Goal: Task Accomplishment & Management: Manage account settings

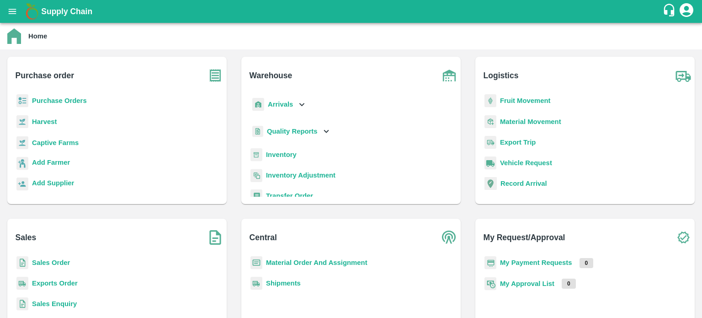
click at [283, 155] on b "Inventory" at bounding box center [281, 154] width 31 height 7
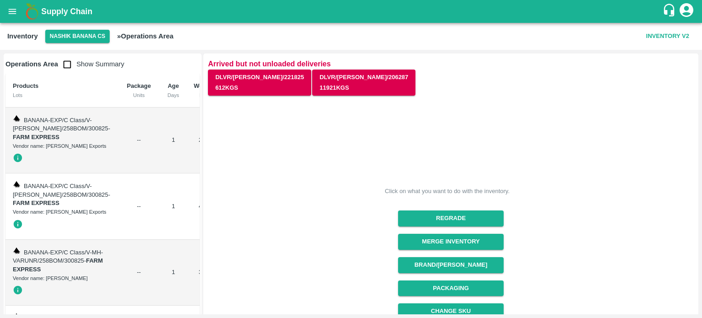
click at [65, 67] on input "checkbox" at bounding box center [67, 64] width 18 height 18
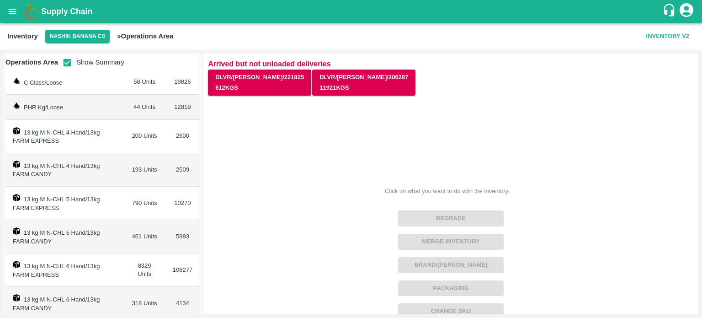
scroll to position [65, 0]
click at [68, 64] on input "checkbox" at bounding box center [67, 62] width 18 height 18
checkbox input "false"
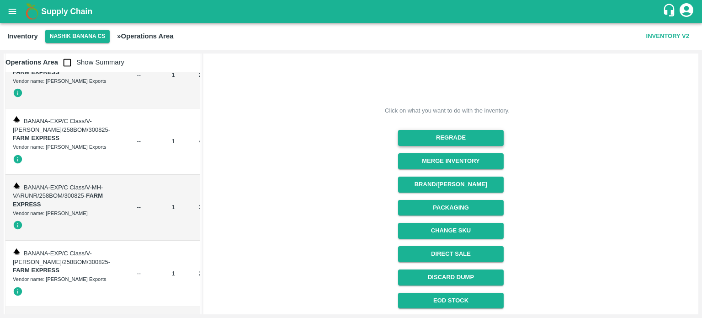
scroll to position [80, 0]
click at [450, 163] on button "Merge Inventory" at bounding box center [451, 161] width 106 height 16
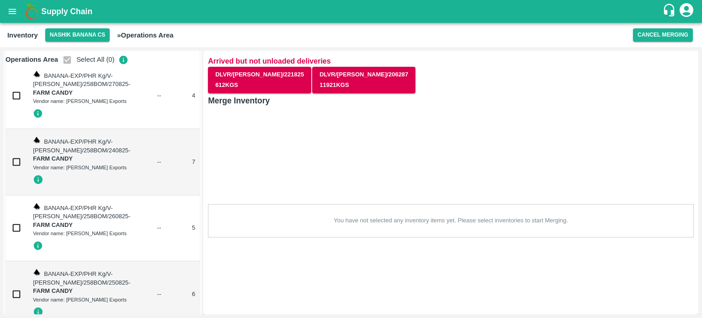
scroll to position [5836, 0]
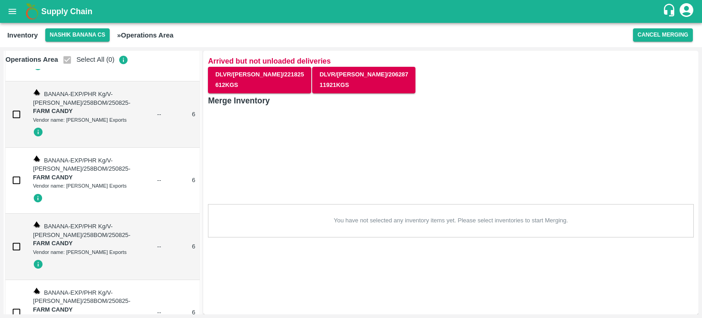
checkbox input "true"
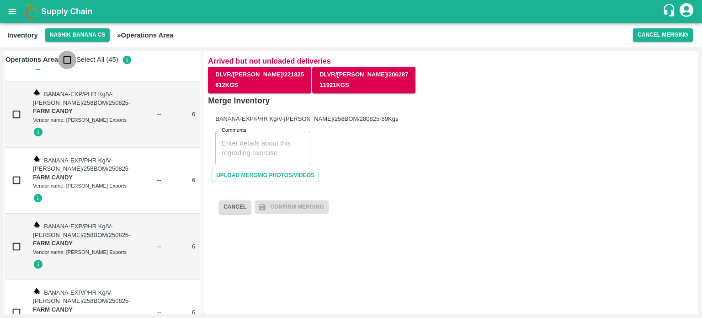
click at [69, 60] on input "checkbox" at bounding box center [67, 60] width 18 height 18
checkbox input "true"
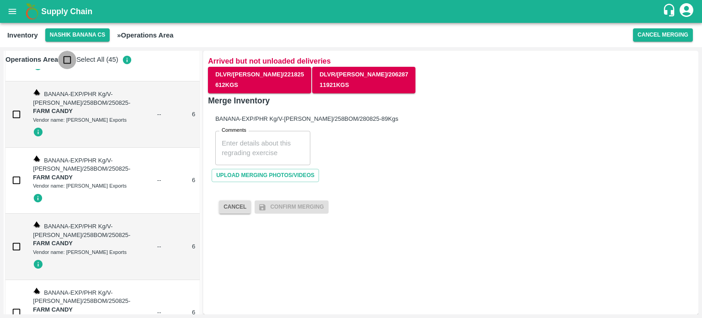
checkbox input "true"
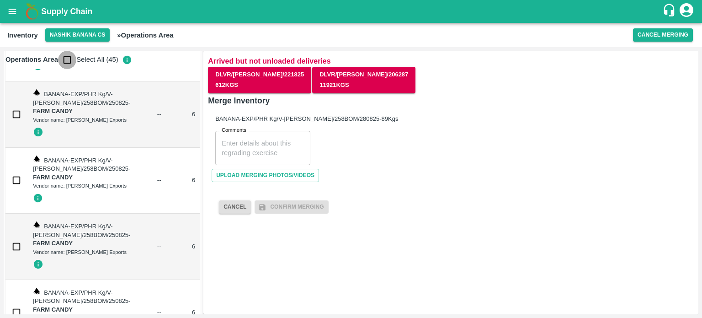
checkbox input "true"
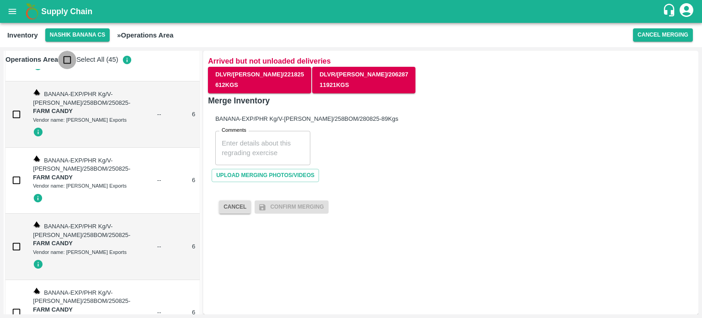
checkbox input "true"
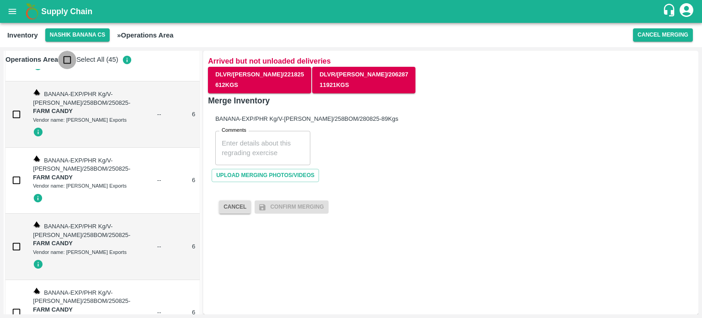
checkbox input "true"
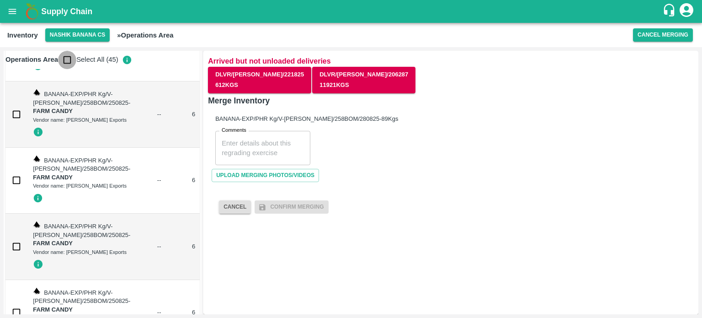
checkbox input "true"
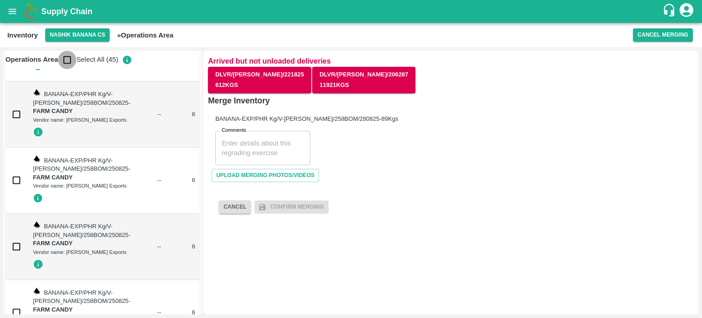
checkbox input "true"
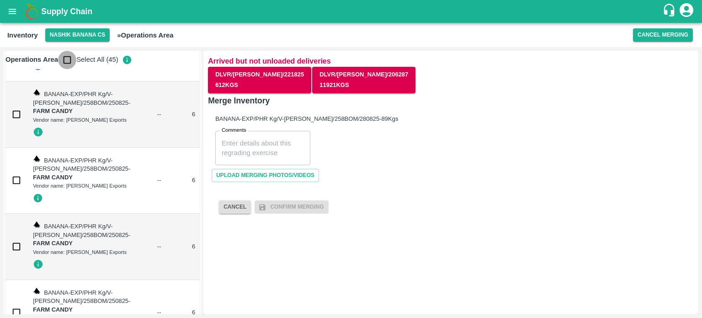
checkbox input "true"
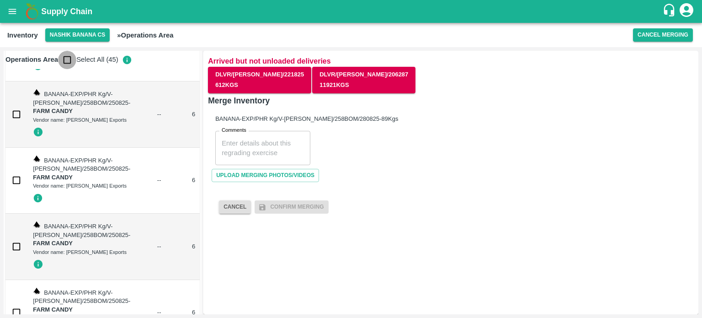
checkbox input "true"
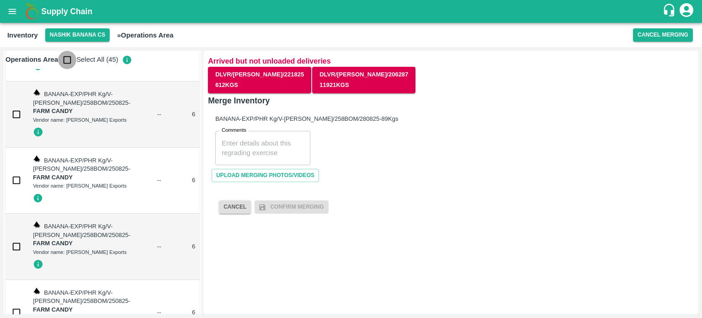
checkbox input "true"
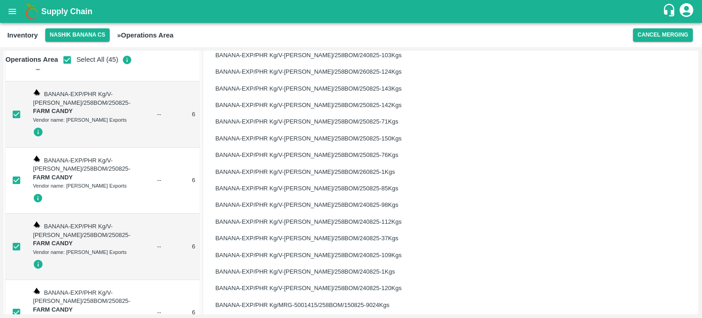
scroll to position [643, 0]
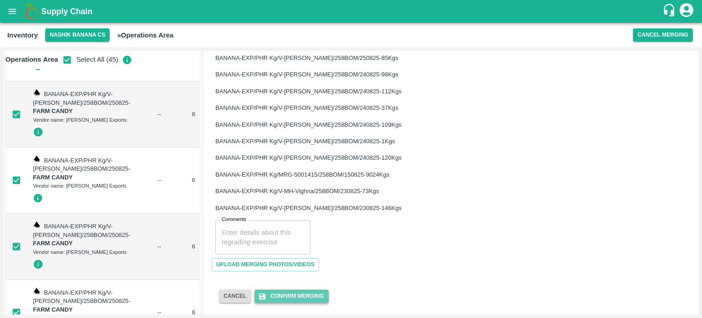
click at [295, 292] on button "Confirm Merging" at bounding box center [292, 295] width 74 height 13
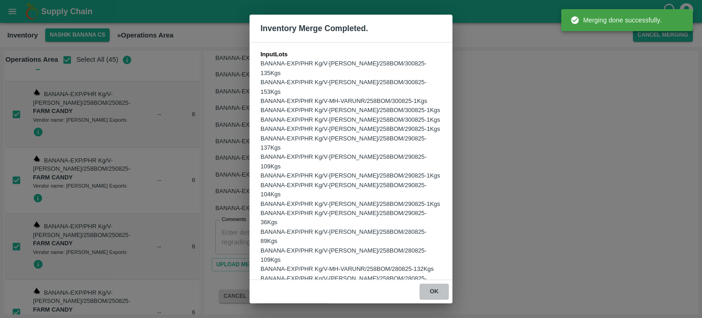
click at [433, 291] on button "ok" at bounding box center [434, 291] width 29 height 16
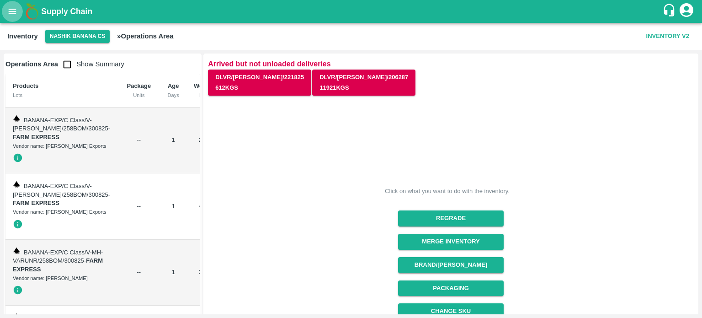
click at [9, 14] on icon "open drawer" at bounding box center [13, 11] width 8 height 5
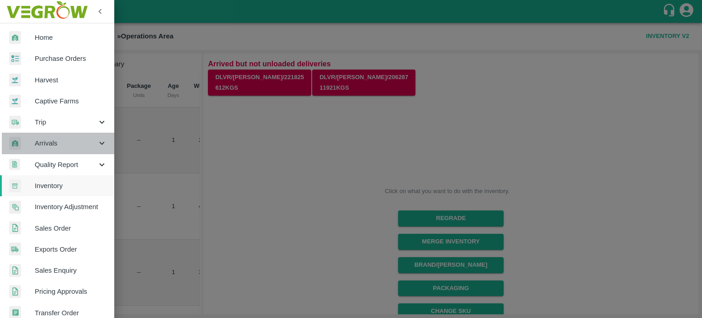
click at [101, 140] on icon at bounding box center [102, 143] width 10 height 10
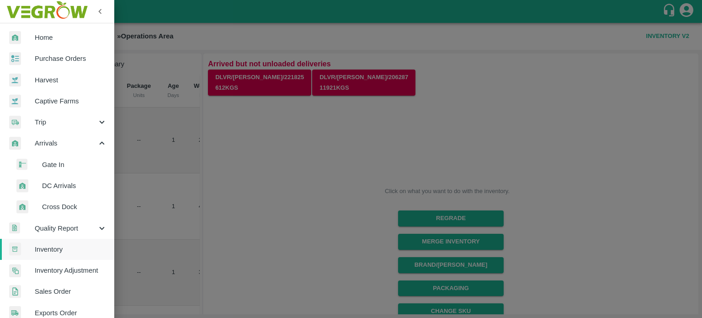
click at [63, 186] on span "DC Arrivals" at bounding box center [74, 186] width 65 height 10
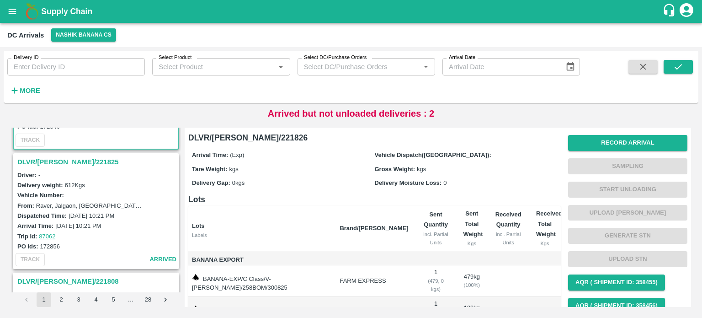
scroll to position [92, 0]
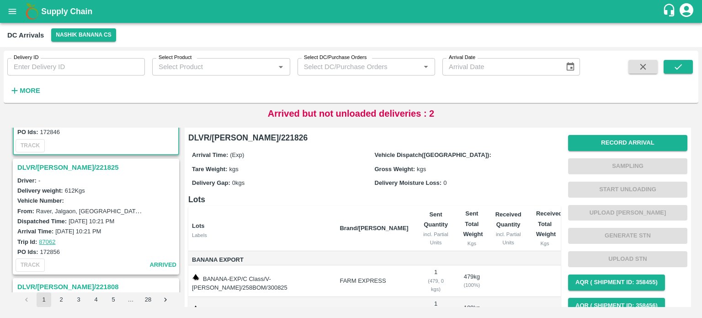
click at [52, 163] on h3 "DLVR/[PERSON_NAME]/221825" at bounding box center [97, 167] width 160 height 12
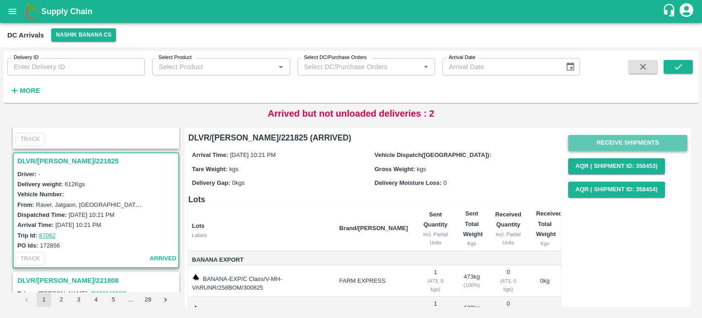
click at [622, 145] on button "Receive Shipments" at bounding box center [627, 143] width 119 height 16
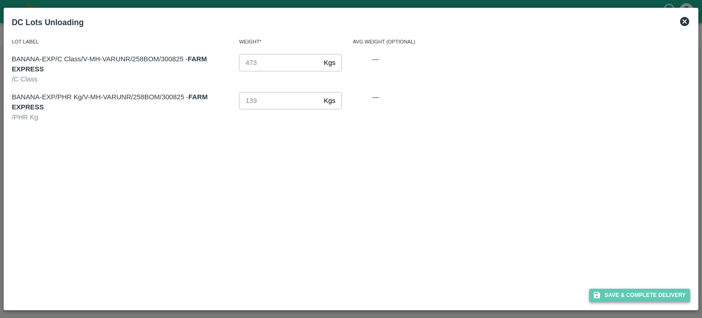
click at [633, 297] on button "Save & Complete Delivery" at bounding box center [639, 294] width 101 height 13
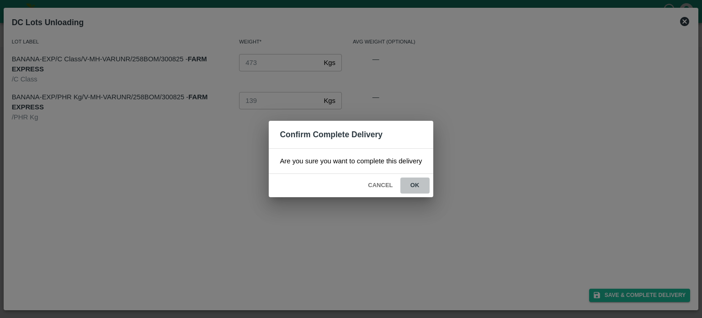
click at [411, 184] on button "ok" at bounding box center [414, 185] width 29 height 16
